Goal: Transaction & Acquisition: Purchase product/service

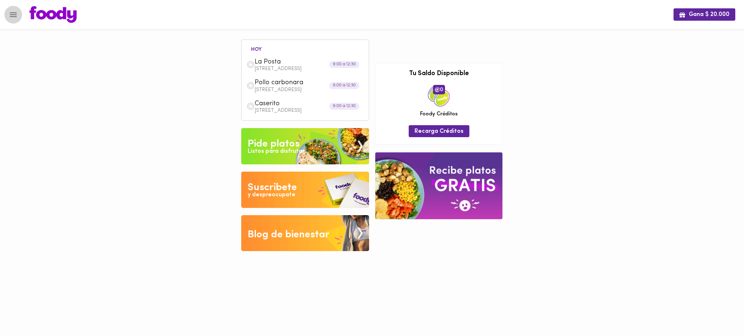
click at [16, 15] on icon "Menu" at bounding box center [13, 14] width 7 height 5
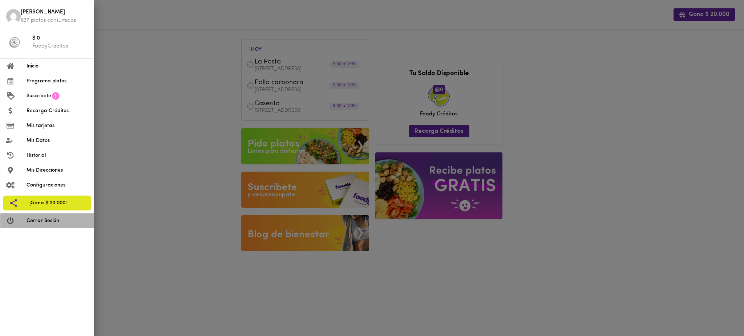
click at [54, 219] on span "Cerrar Sesión" at bounding box center [57, 221] width 61 height 8
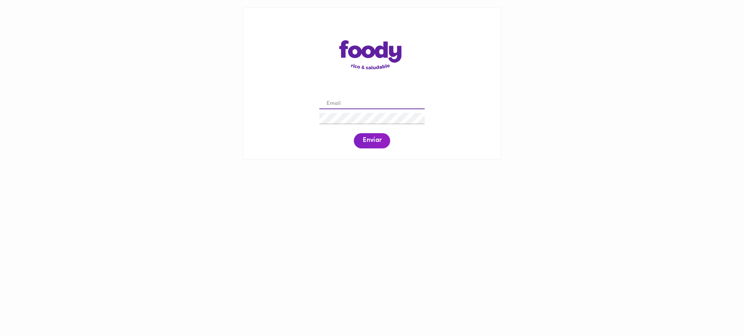
click at [349, 103] on input "email" at bounding box center [371, 103] width 105 height 11
paste input "[EMAIL_ADDRESS][DOMAIN_NAME]"
type input "[EMAIL_ADDRESS][DOMAIN_NAME]"
click at [369, 137] on span "Enviar" at bounding box center [371, 141] width 19 height 8
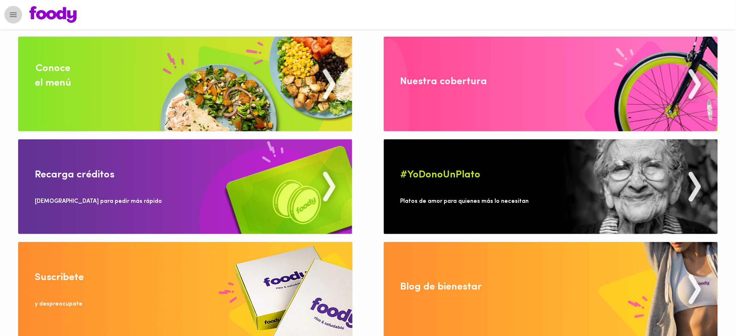
click at [14, 17] on icon "Menu" at bounding box center [13, 14] width 9 height 9
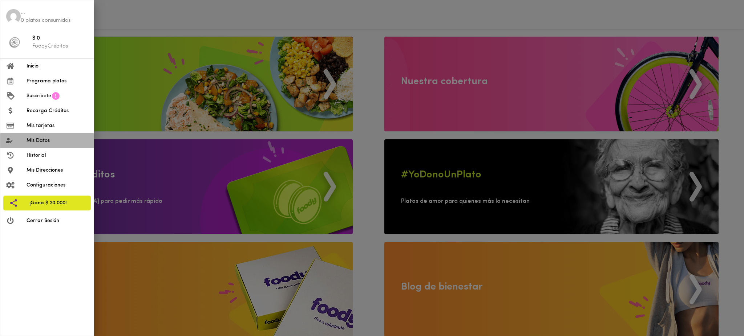
click at [46, 141] on span "Mis Datos" at bounding box center [57, 141] width 61 height 8
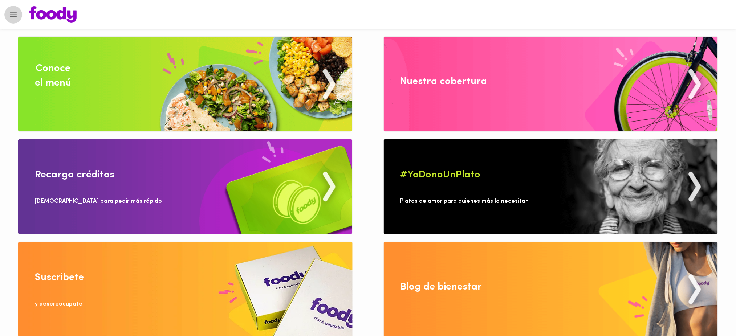
click at [14, 15] on icon "Menu" at bounding box center [13, 14] width 7 height 5
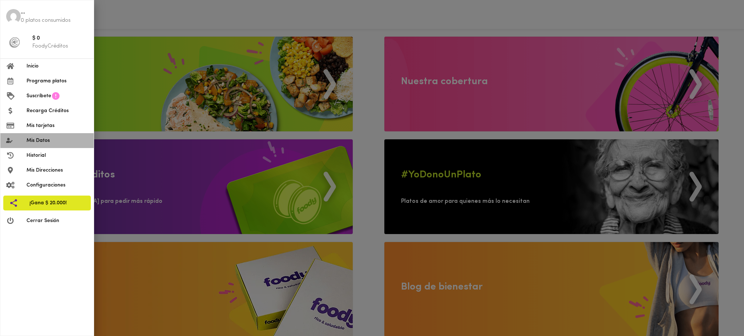
click at [40, 143] on span "Mis Datos" at bounding box center [57, 141] width 61 height 8
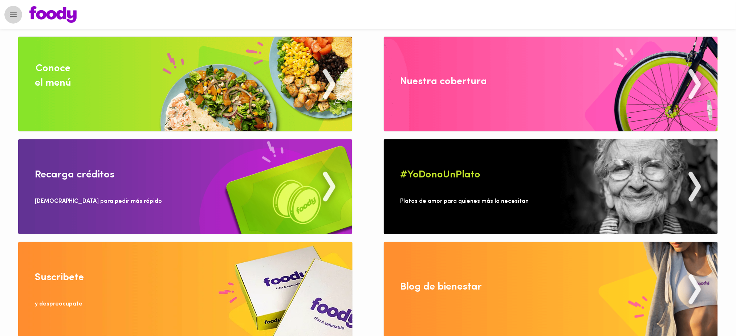
click at [9, 11] on icon "Menu" at bounding box center [13, 14] width 9 height 9
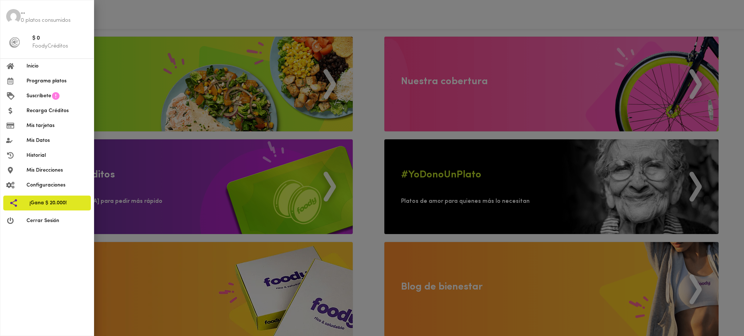
click at [230, 88] on div at bounding box center [372, 168] width 744 height 336
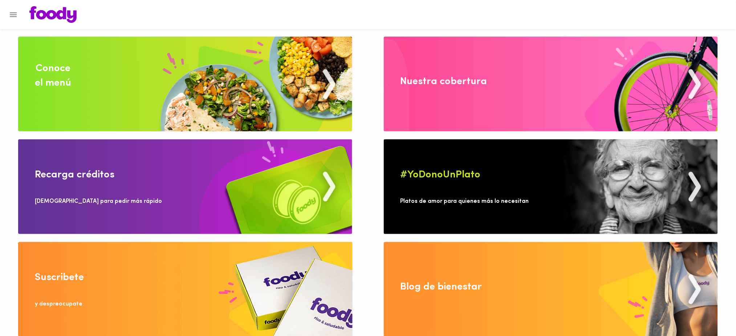
click at [230, 88] on img at bounding box center [185, 84] width 334 height 95
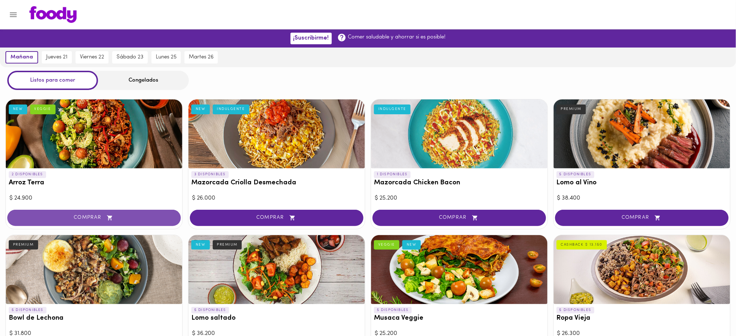
click at [157, 215] on span "COMPRAR" at bounding box center [93, 218] width 155 height 6
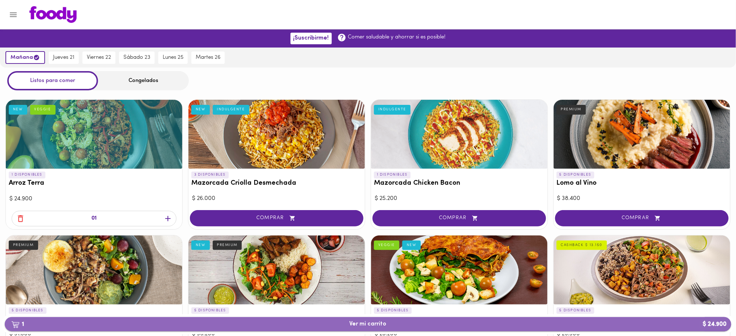
click at [384, 328] on span "1 Ver mi carrito $ 24.900" at bounding box center [368, 324] width 37 height 7
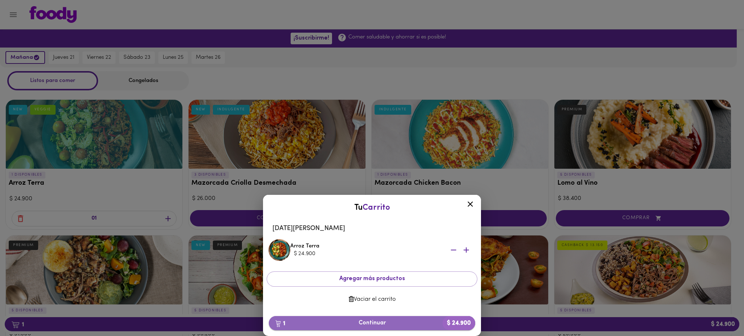
click at [381, 323] on span "1 Continuar $ 24.900" at bounding box center [372, 323] width 195 height 7
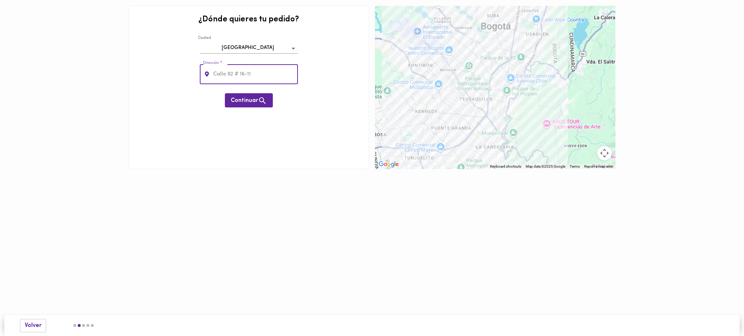
click at [248, 68] on input "text" at bounding box center [255, 74] width 86 height 20
paste input "Cra 80 # 8 - 11"
click at [255, 102] on span "Continuar" at bounding box center [249, 100] width 36 height 9
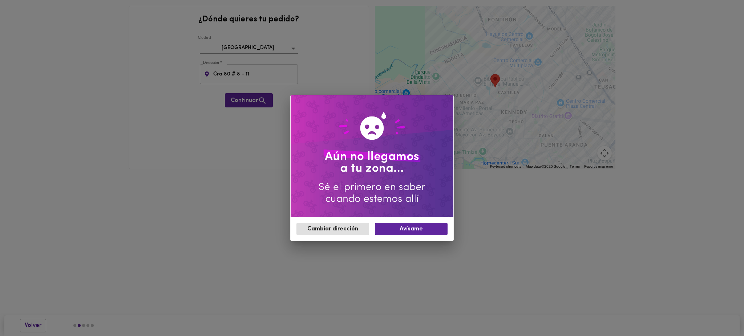
click at [230, 137] on div "Cambiar dirección Avísame" at bounding box center [372, 168] width 744 height 336
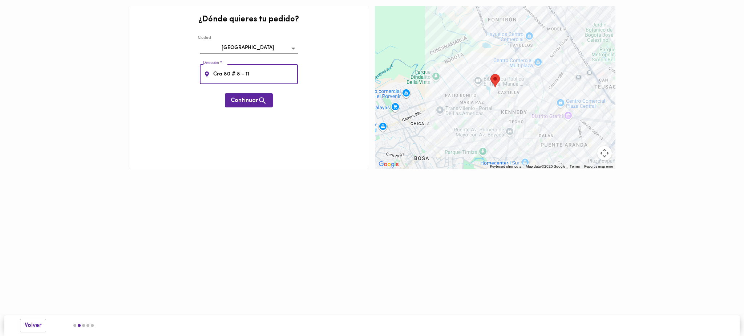
click at [231, 72] on input "Cra 80 # 8 - 11" at bounding box center [255, 74] width 86 height 20
click at [234, 73] on input "Cra 8 # 8 - 11" at bounding box center [255, 74] width 86 height 20
type input "Cra 8 # 108 - 11"
click at [247, 102] on span "Continuar" at bounding box center [249, 100] width 36 height 9
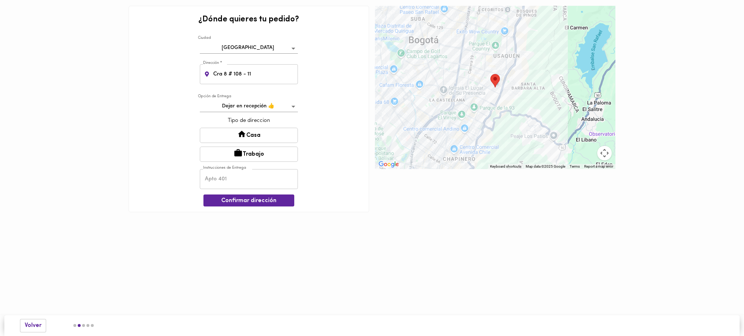
click at [244, 151] on button "Trabajo" at bounding box center [249, 154] width 98 height 15
click at [235, 184] on input "text" at bounding box center [249, 180] width 98 height 20
type input "casa 9"
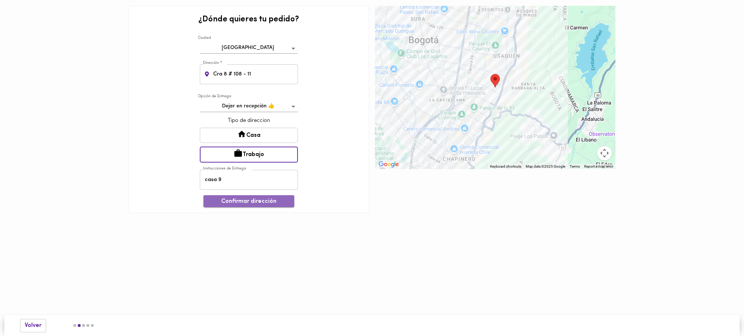
click at [245, 200] on span "Confirmar dirección" at bounding box center [248, 201] width 79 height 7
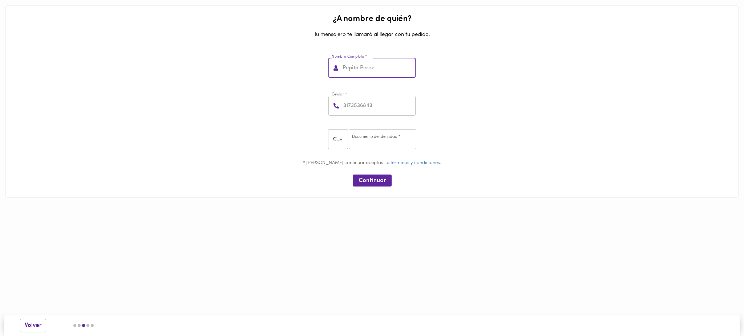
click at [368, 66] on input "text" at bounding box center [378, 68] width 74 height 20
click at [362, 69] on input "text" at bounding box center [378, 68] width 74 height 20
paste input "Andres Y"
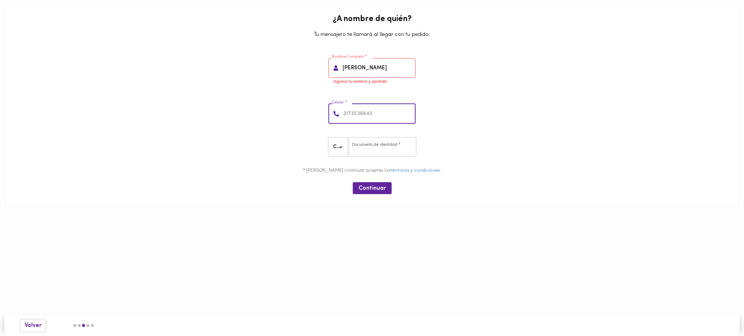
click at [371, 114] on input "number" at bounding box center [379, 114] width 74 height 20
click at [376, 70] on input "Andres Y" at bounding box center [378, 68] width 74 height 20
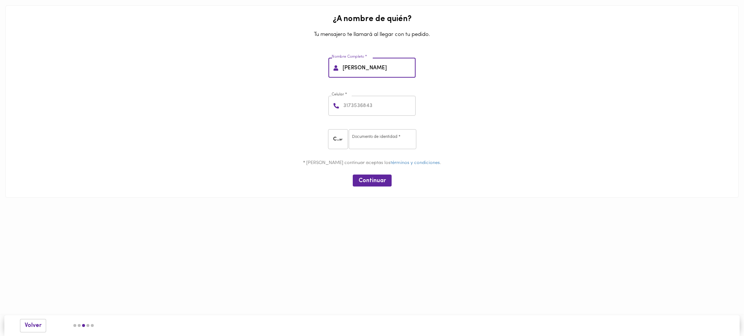
type input "Andres Yepes"
click at [371, 108] on input "number" at bounding box center [379, 106] width 74 height 20
type input "3028455499"
click at [373, 141] on input "number" at bounding box center [383, 139] width 68 height 20
type input "51613164651"
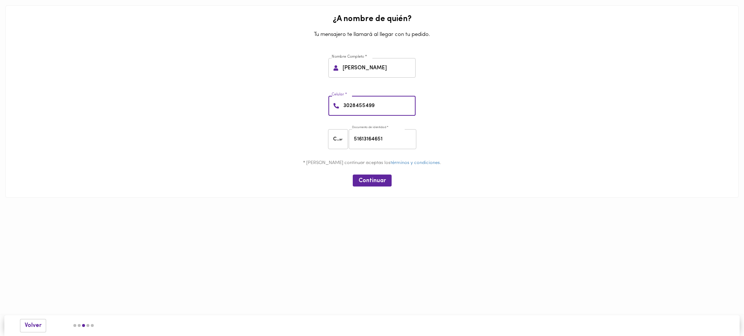
drag, startPoint x: 378, startPoint y: 106, endPoint x: 322, endPoint y: 105, distance: 55.9
click at [322, 105] on div "Celular * 3028455499 Celular *" at bounding box center [371, 104] width 727 height 38
drag, startPoint x: 373, startPoint y: 105, endPoint x: 333, endPoint y: 107, distance: 40.7
click at [333, 107] on div "3102231779 Celular *" at bounding box center [371, 106] width 87 height 20
type input "3102231779"
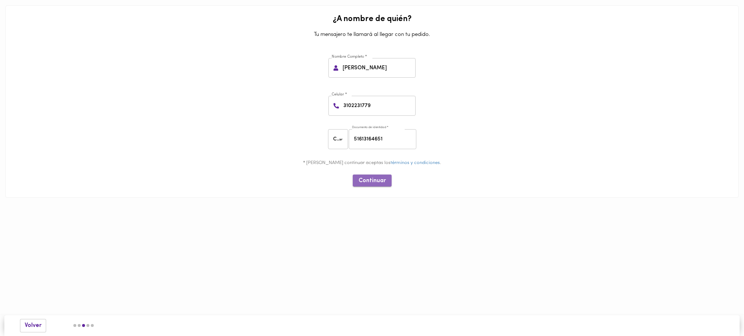
click at [372, 178] on span "Continuar" at bounding box center [371, 181] width 27 height 7
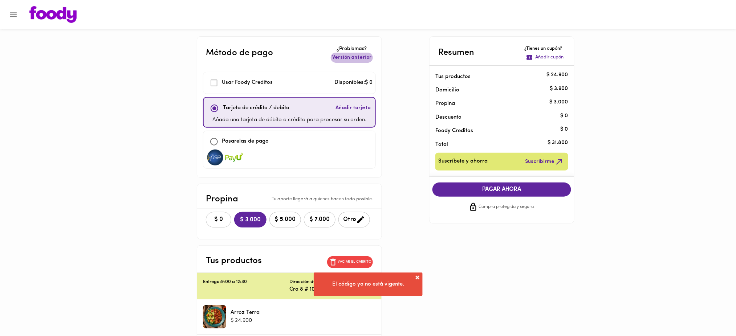
click at [359, 57] on span "Versión anterior" at bounding box center [351, 57] width 39 height 7
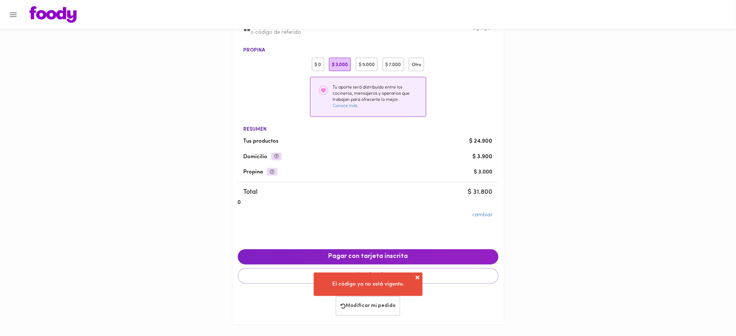
scroll to position [58, 0]
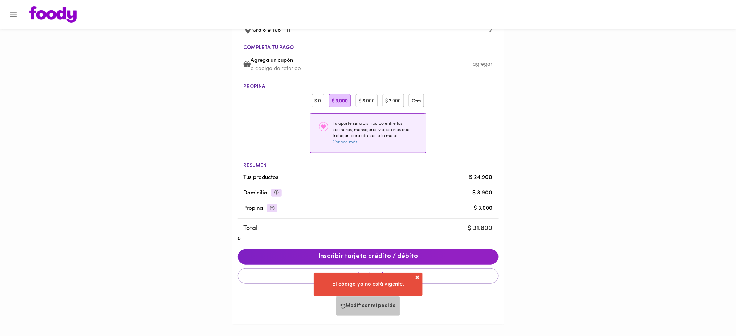
click at [368, 308] on span "Modificar mi pedido" at bounding box center [368, 306] width 55 height 6
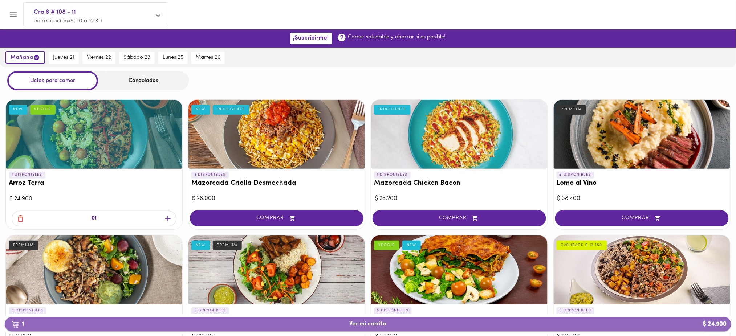
click at [369, 326] on span "1 Ver mi carrito $ 24.900" at bounding box center [368, 324] width 37 height 7
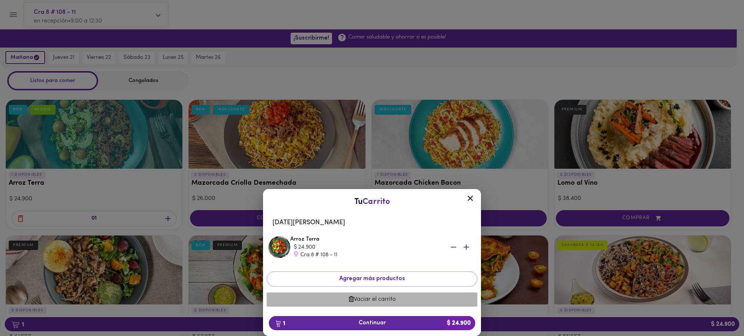
click at [382, 300] on span "Vaciar el carrito" at bounding box center [371, 299] width 199 height 7
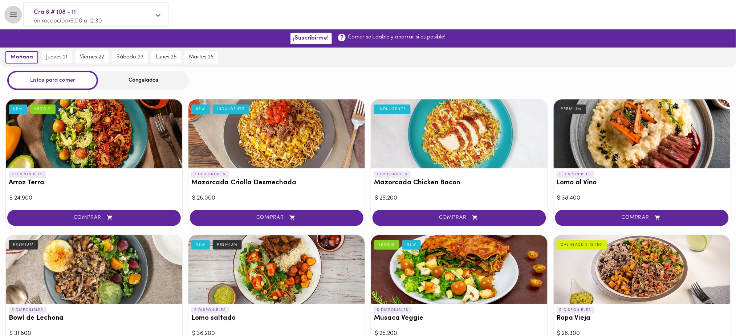
click at [9, 12] on icon "Menu" at bounding box center [13, 14] width 9 height 9
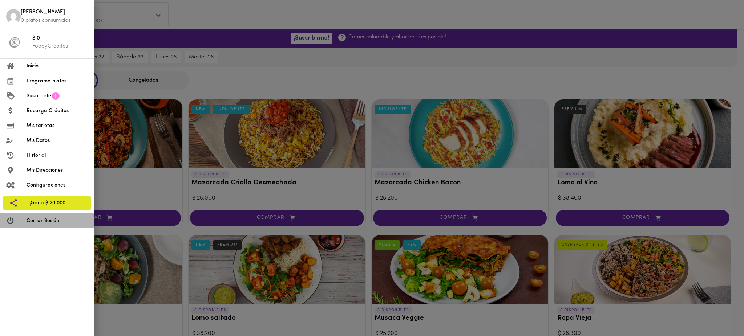
click at [53, 221] on span "Cerrar Sesión" at bounding box center [57, 221] width 61 height 8
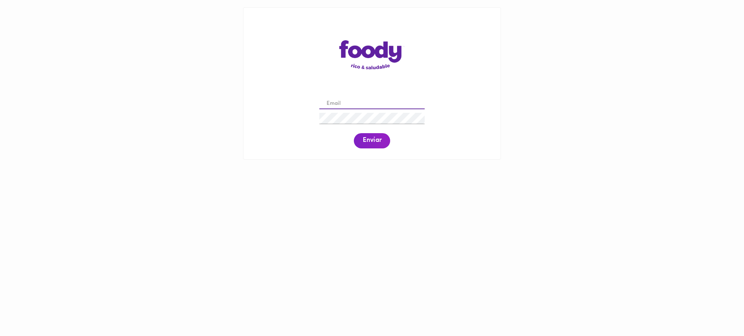
click at [379, 101] on input "email" at bounding box center [371, 103] width 105 height 11
paste input "clacorreaj@gmail.com"
type input "clacorreaj@gmail.com"
click at [371, 145] on span "Enviar" at bounding box center [371, 141] width 19 height 8
